Goal: Find contact information: Obtain details needed to contact an individual or organization

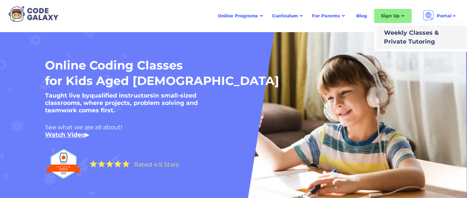
click at [393, 35] on div "Weekly Classes & Private Tutoring" at bounding box center [410, 37] width 58 height 18
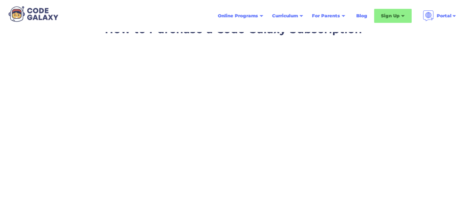
scroll to position [18, 0]
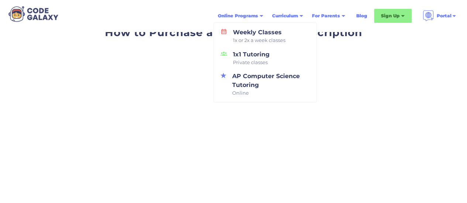
click at [251, 18] on div "Online Programs" at bounding box center [238, 15] width 40 height 7
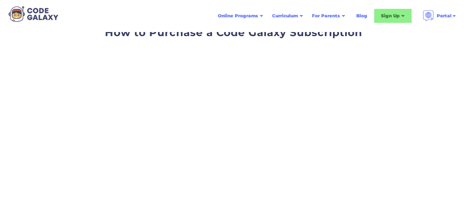
click at [245, 14] on div "Online Programs" at bounding box center [238, 15] width 40 height 7
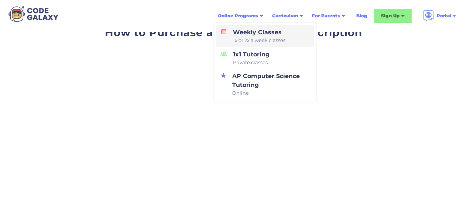
click at [249, 35] on div "Weekly Classes 1x or 2x a week classes" at bounding box center [257, 36] width 55 height 16
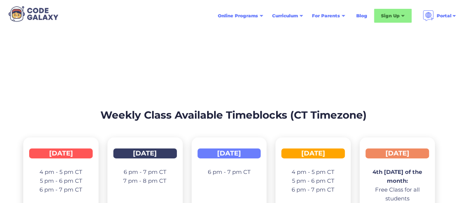
scroll to position [1125, 0]
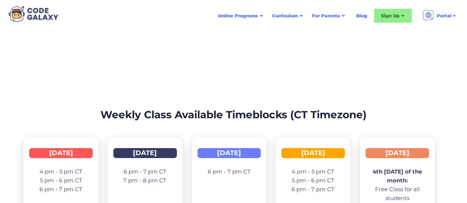
click at [70, 167] on p "4 pm - 5 pm CT 5 pm - 6 pm CT 6 pm - 7 pm CT" at bounding box center [60, 180] width 43 height 27
click at [62, 137] on div "Monday 4 pm - 5 pm CT 5 pm - 6 pm CT 6 pm - 7 pm CT" at bounding box center [60, 180] width 75 height 86
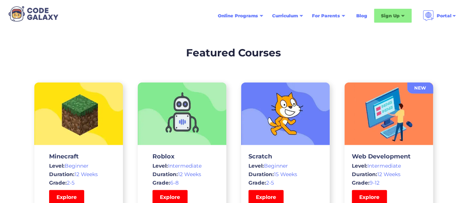
scroll to position [2262, 0]
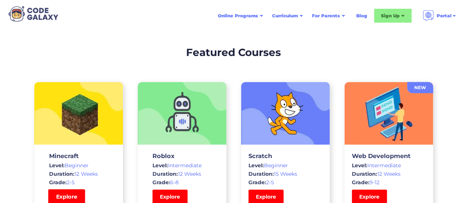
click at [61, 190] on link "Explore" at bounding box center [66, 197] width 37 height 15
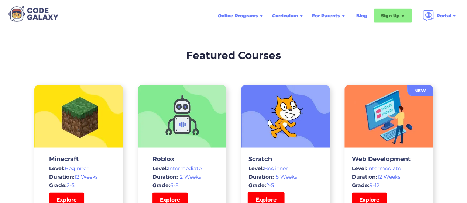
click at [259, 193] on link "Explore" at bounding box center [265, 200] width 37 height 15
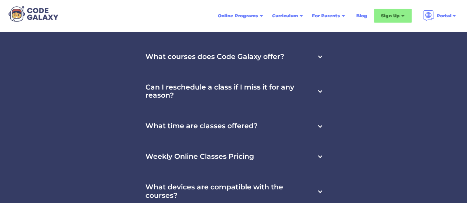
scroll to position [2525, 0]
click at [209, 142] on div "Weekly Online Classes Pricing" at bounding box center [233, 157] width 194 height 31
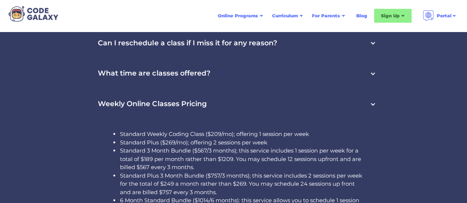
scroll to position [2720, 0]
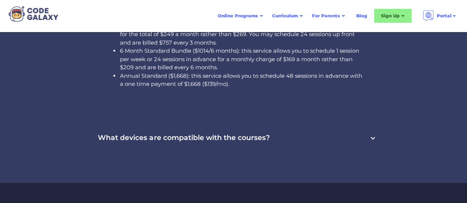
click at [232, 134] on h3 "What devices are compatible with the courses?" at bounding box center [184, 138] width 172 height 8
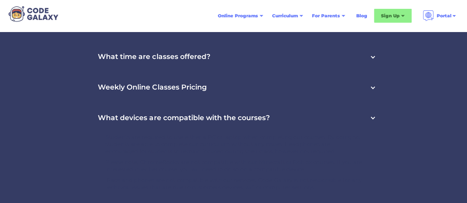
click at [232, 134] on p "Students are required to use either a PC or laptop when completing our courses.…" at bounding box center [233, 145] width 257 height 22
click at [224, 103] on div "What devices are compatible with the courses?" at bounding box center [233, 118] width 299 height 31
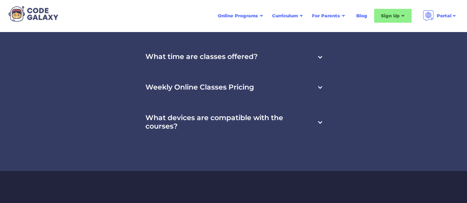
click at [224, 114] on h3 "What devices are compatible with the courses?" at bounding box center [230, 122] width 170 height 17
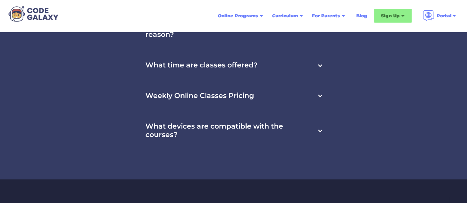
click at [224, 111] on div "What devices are compatible with the courses?" at bounding box center [233, 130] width 194 height 39
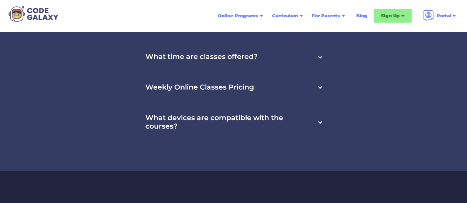
click at [319, 120] on div at bounding box center [320, 123] width 6 height 6
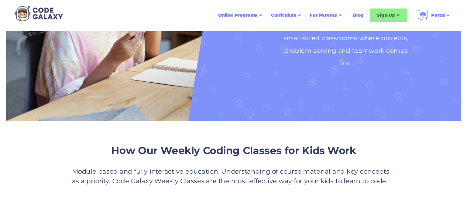
scroll to position [52, 0]
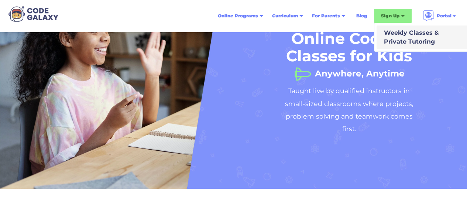
click at [396, 35] on div "Weekly Classes & Private Tutoring" at bounding box center [410, 37] width 58 height 18
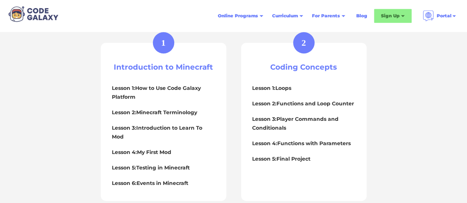
scroll to position [333, 0]
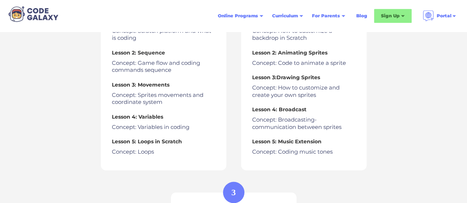
scroll to position [425, 0]
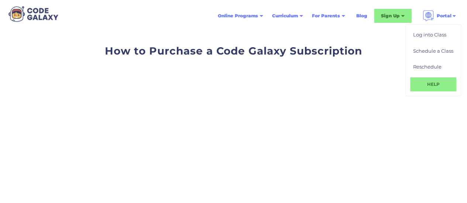
click at [431, 83] on link "HELP" at bounding box center [433, 84] width 46 height 14
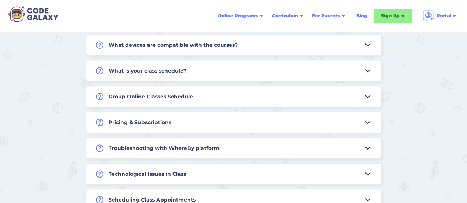
scroll to position [307, 0]
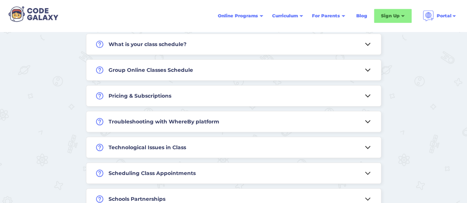
click at [260, 49] on div "What is your class schedule?" at bounding box center [233, 44] width 294 height 21
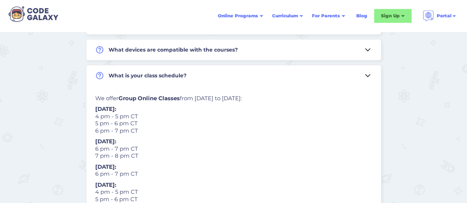
click at [260, 49] on div "What devices are compatible with the courses?" at bounding box center [233, 49] width 294 height 21
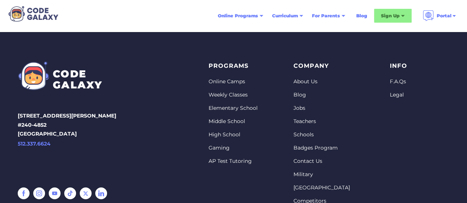
scroll to position [933, 0]
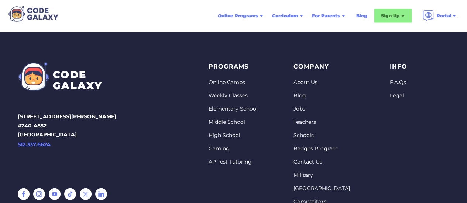
click at [310, 159] on link "Contact Us" at bounding box center [323, 162] width 61 height 7
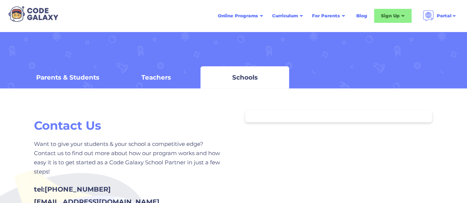
scroll to position [88, 0]
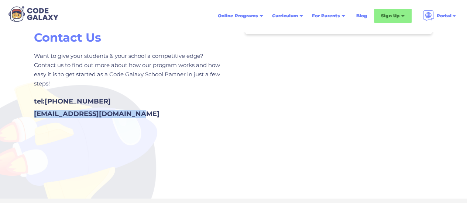
drag, startPoint x: 137, startPoint y: 117, endPoint x: 26, endPoint y: 110, distance: 111.2
click at [26, 110] on div "Contact Us Want to give your students & your school a competitive edge? Contact…" at bounding box center [128, 85] width 210 height 125
copy div "[EMAIL_ADDRESS][DOMAIN_NAME]"
click at [147, 94] on div "tel: +1 (210) 934-7447 support@thecodegalaxy.com" at bounding box center [128, 106] width 189 height 24
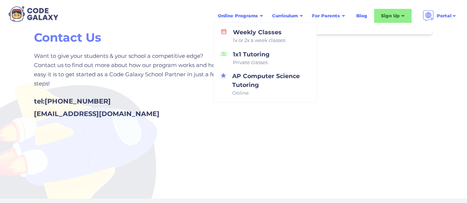
click at [255, 10] on div "Online Programs" at bounding box center [240, 15] width 54 height 13
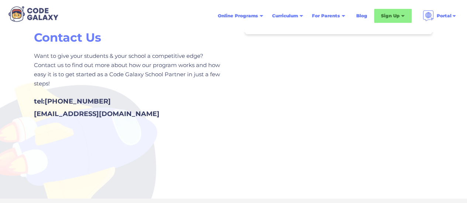
click at [253, 16] on div "Online Programs" at bounding box center [238, 15] width 40 height 7
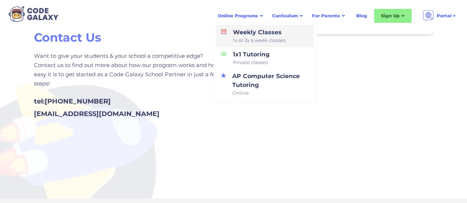
click at [246, 39] on span "1x or 2x a week classes" at bounding box center [259, 40] width 52 height 7
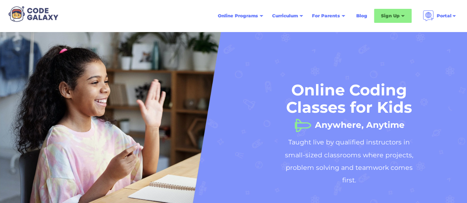
scroll to position [0, 0]
